Goal: Task Accomplishment & Management: Manage account settings

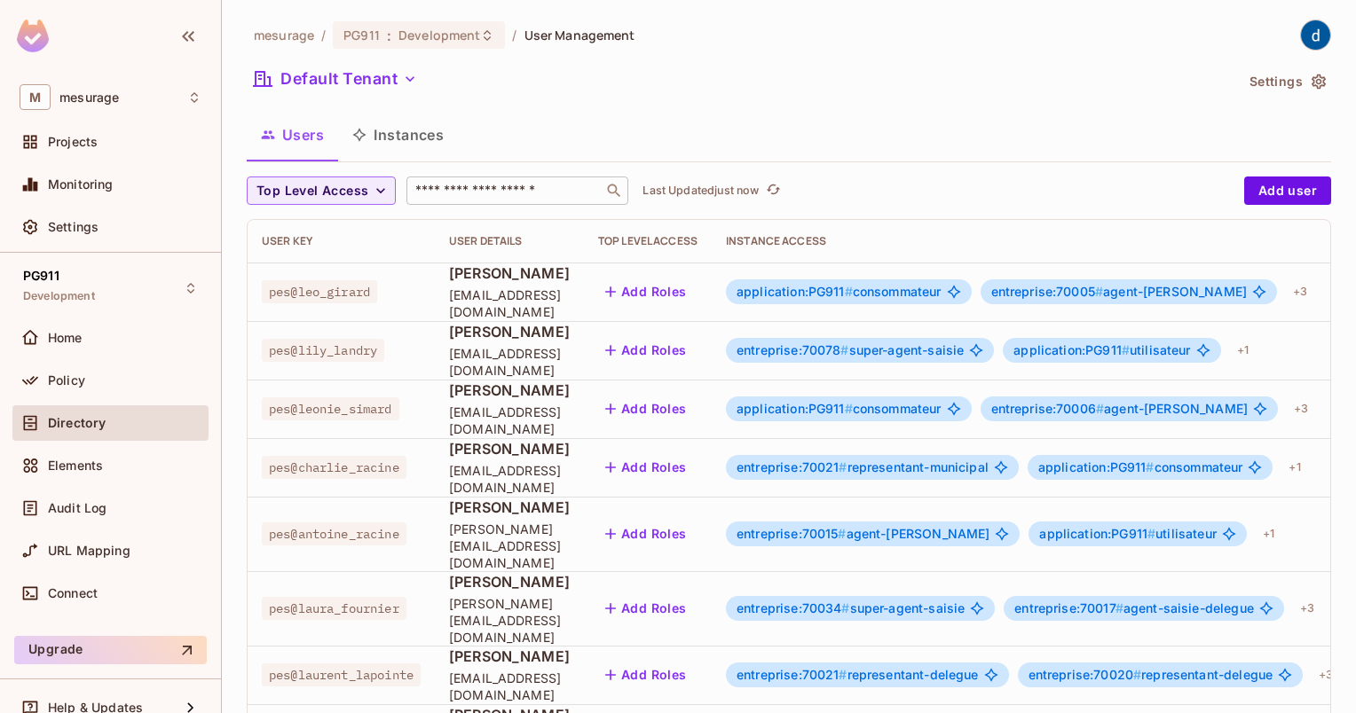
click at [476, 195] on input "text" at bounding box center [505, 191] width 186 height 18
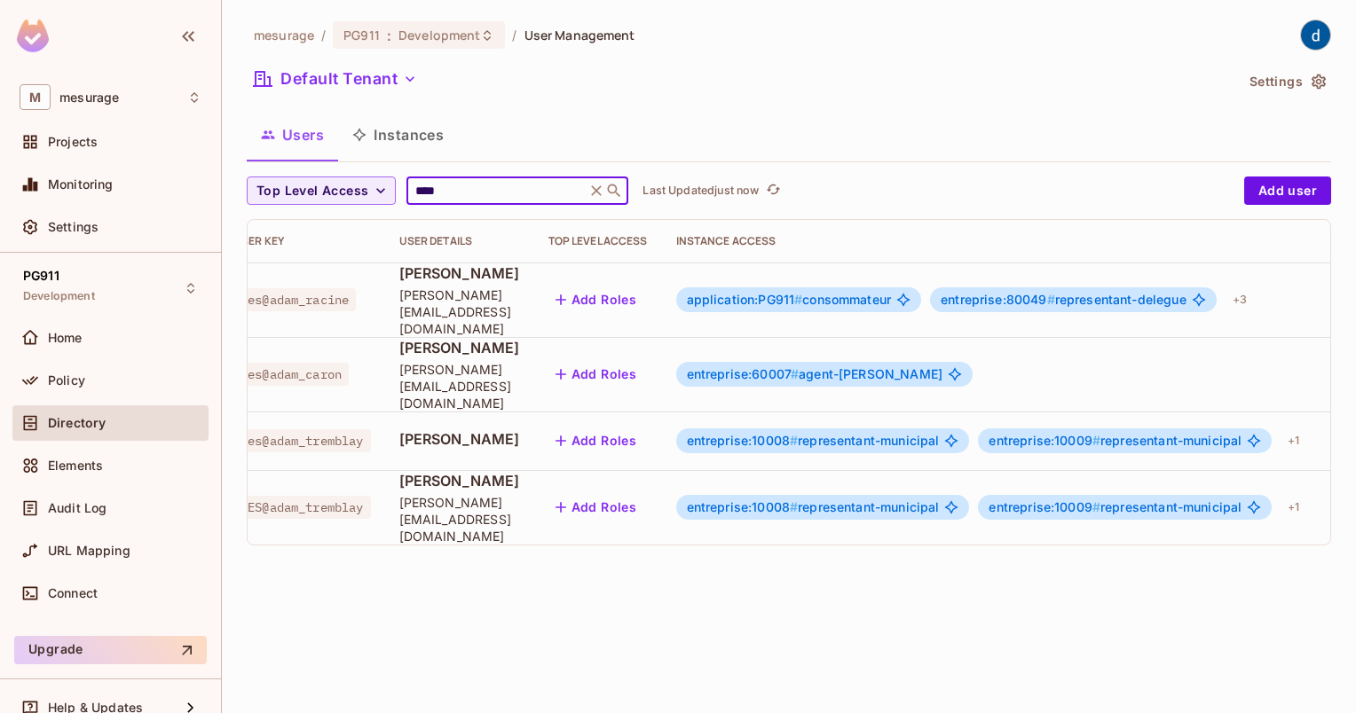
scroll to position [0, 142]
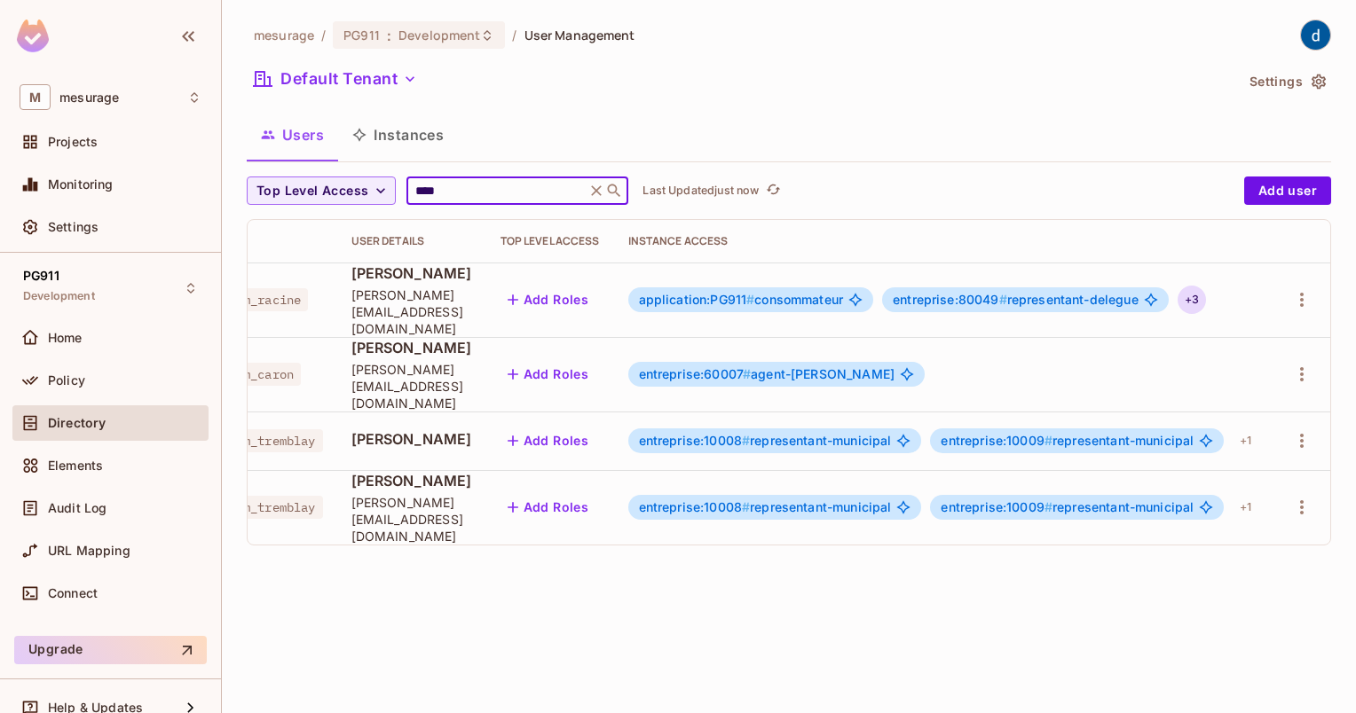
type input "****"
click at [1197, 287] on div "+ 3" at bounding box center [1192, 300] width 28 height 28
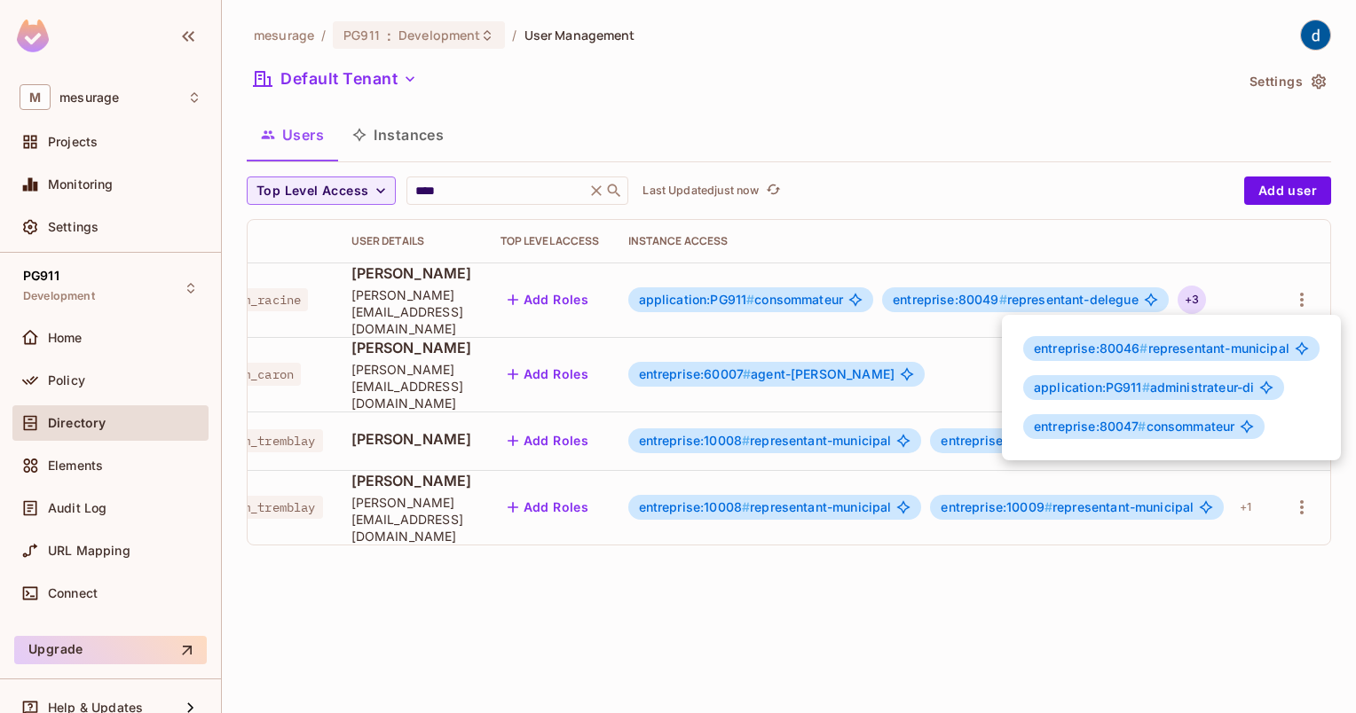
click at [1025, 183] on div at bounding box center [678, 356] width 1356 height 713
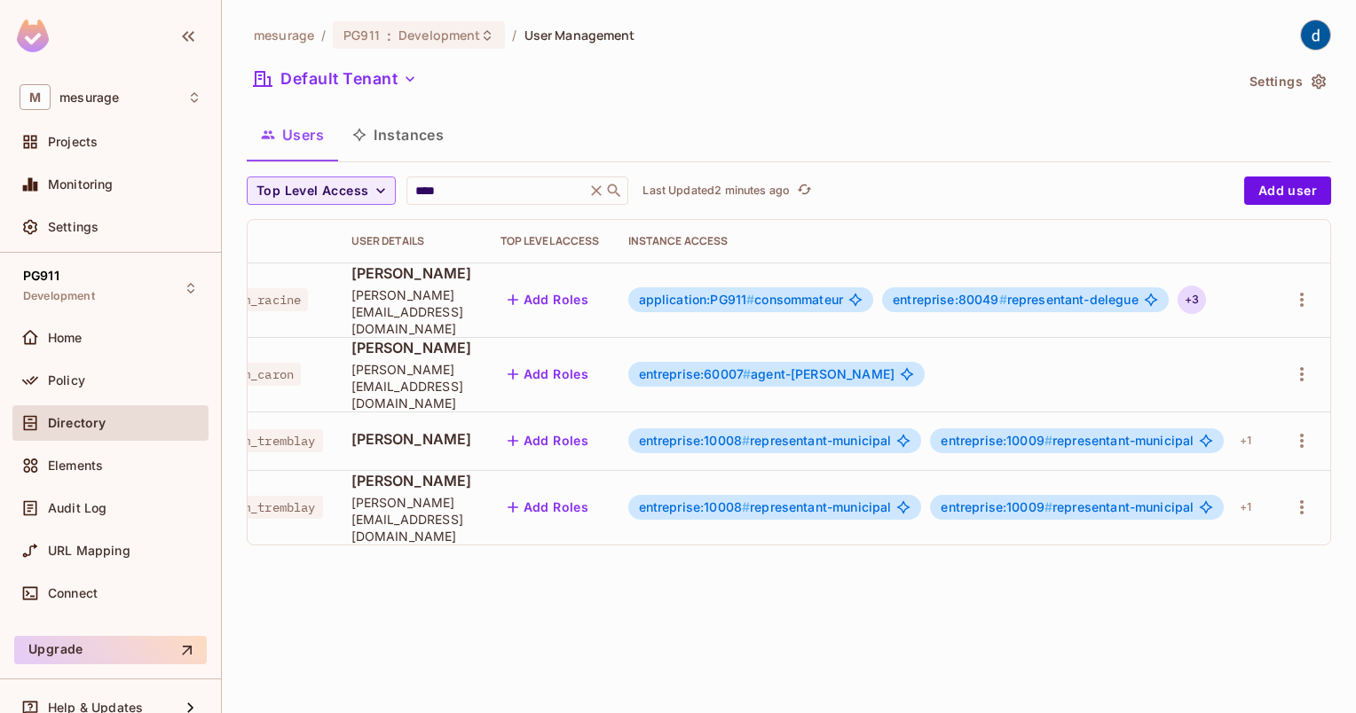
click at [1190, 292] on div "+ 3" at bounding box center [1192, 300] width 28 height 28
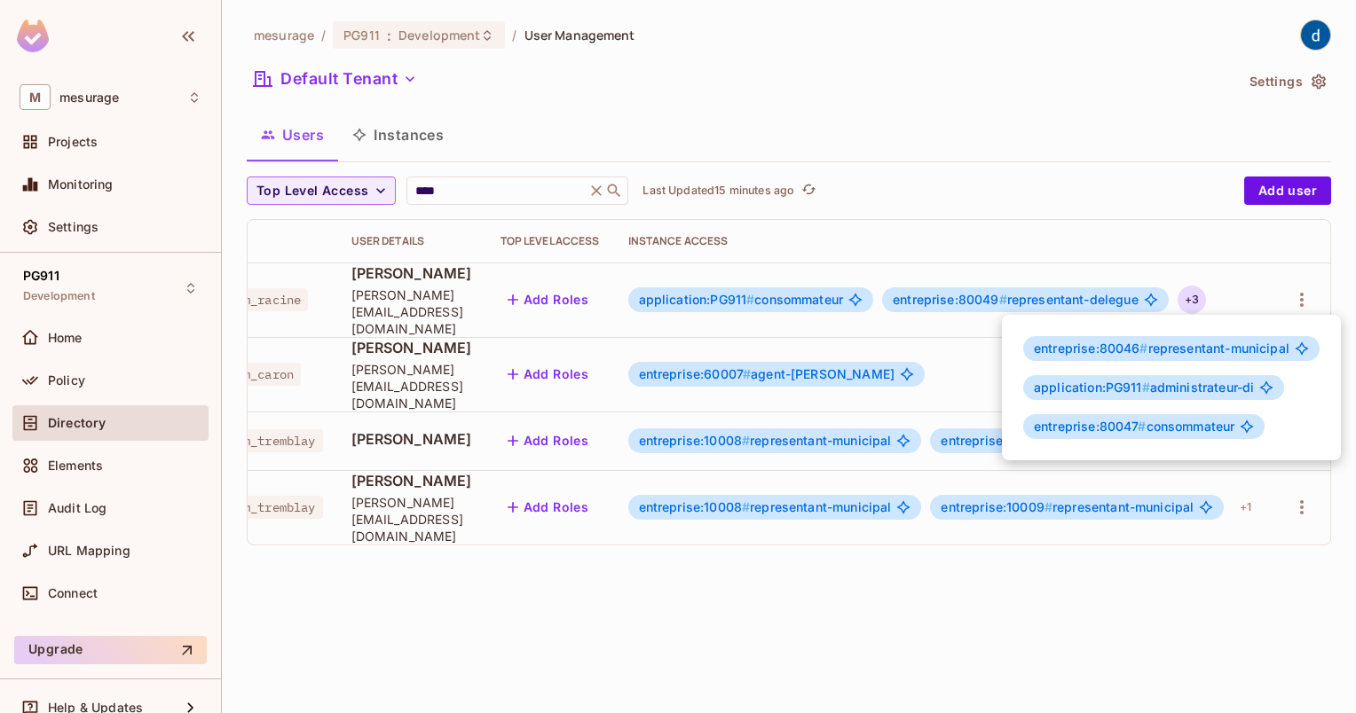
click at [808, 562] on div at bounding box center [678, 356] width 1356 height 713
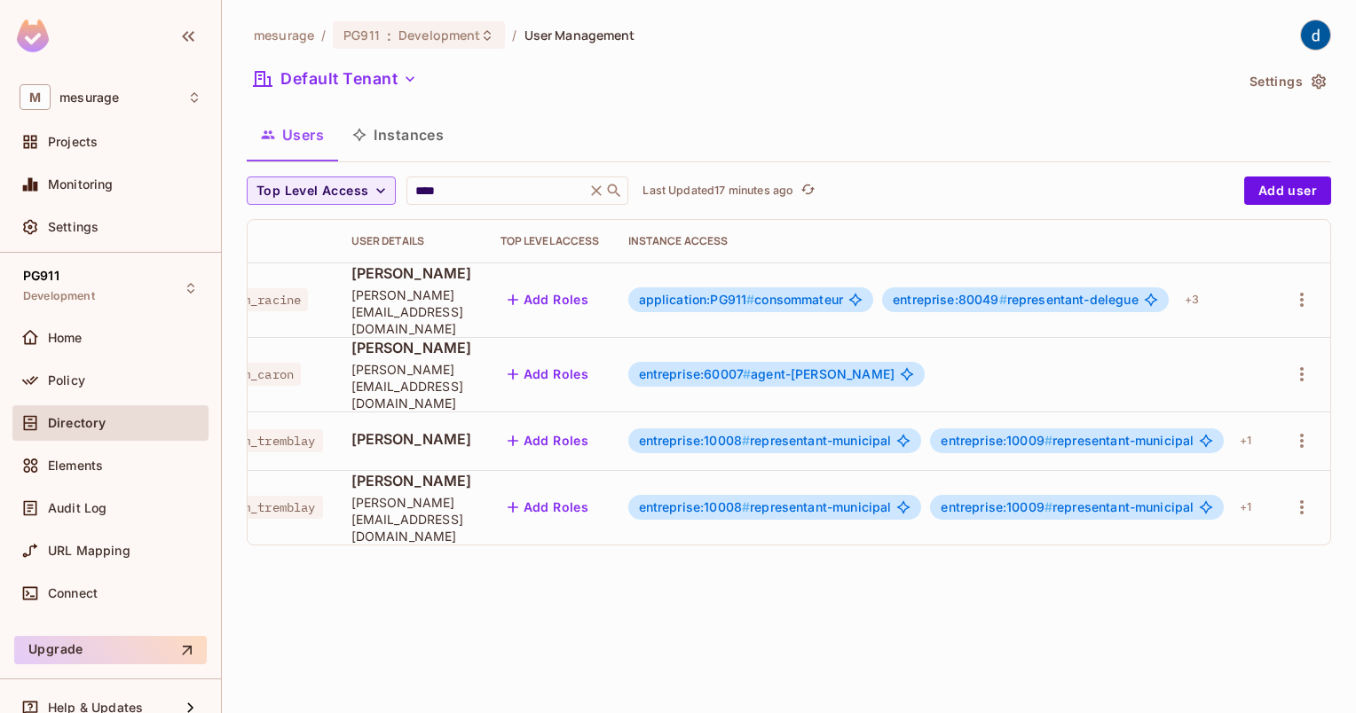
click at [548, 559] on div "mesurage / PG911 : Development / User Management Default Tenant Settings Users …" at bounding box center [789, 356] width 1134 height 713
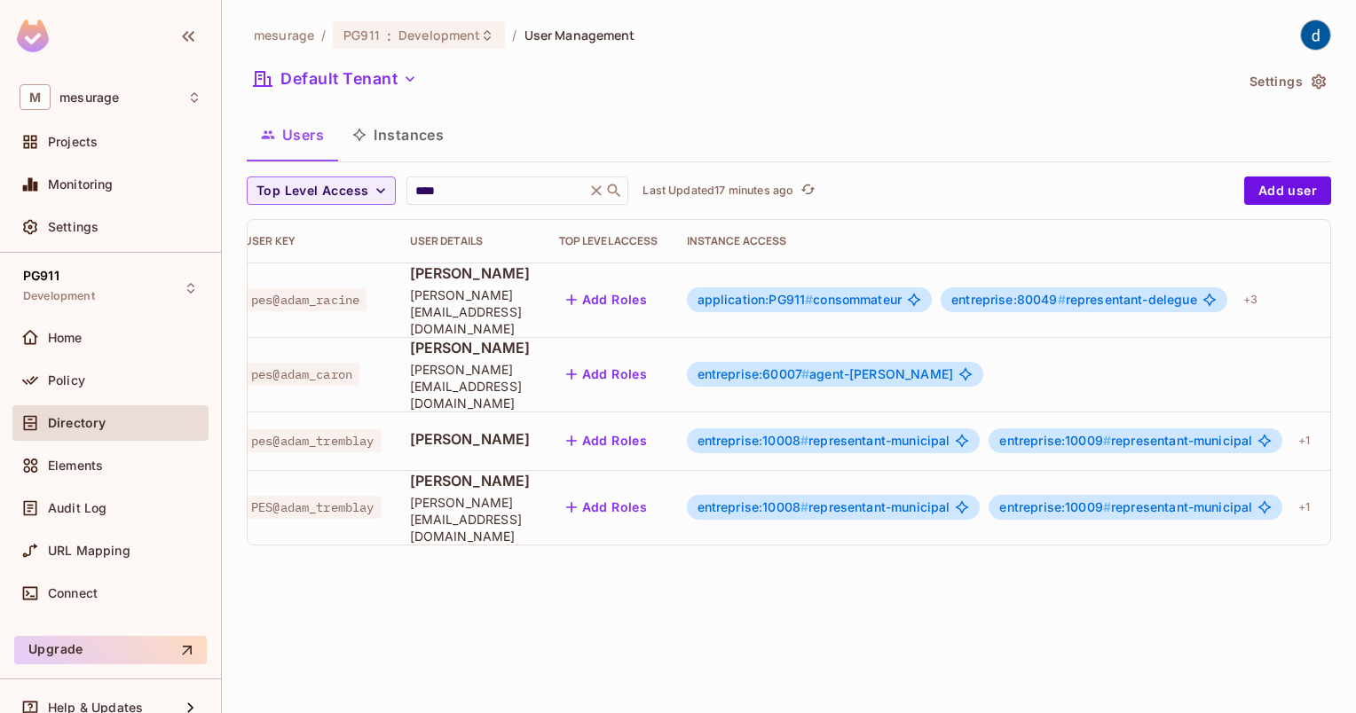
scroll to position [0, 0]
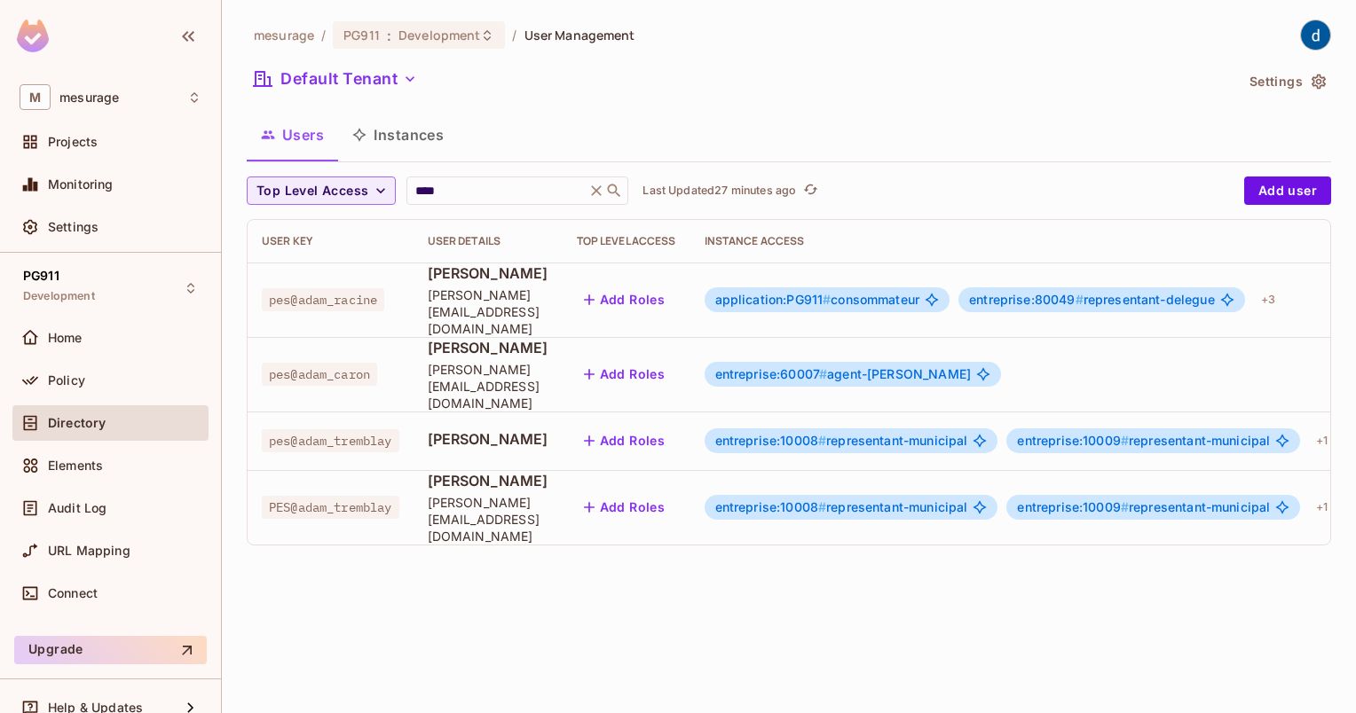
click at [990, 663] on div "mesurage / PG911 : Development / User Management Default Tenant Settings Users …" at bounding box center [789, 356] width 1134 height 713
click at [897, 91] on div "Default Tenant" at bounding box center [740, 82] width 987 height 34
